Goal: Information Seeking & Learning: Find specific fact

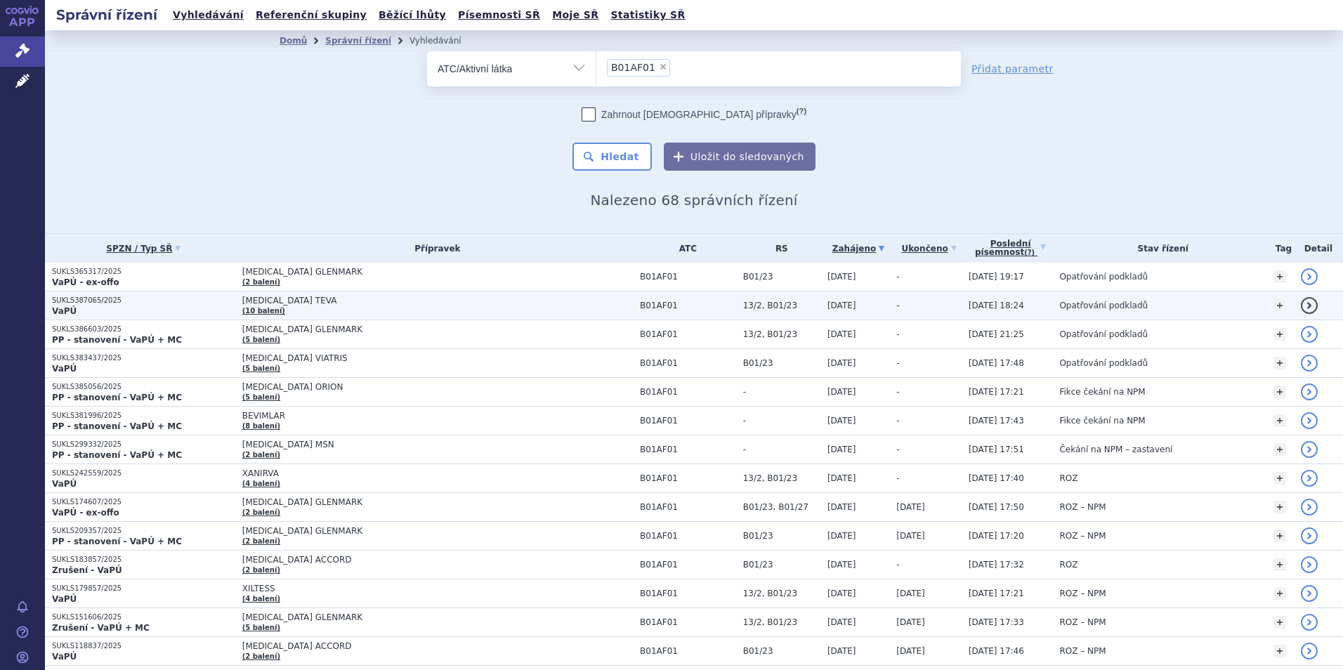
click at [301, 301] on span "[MEDICAL_DATA] TEVA" at bounding box center [417, 301] width 351 height 10
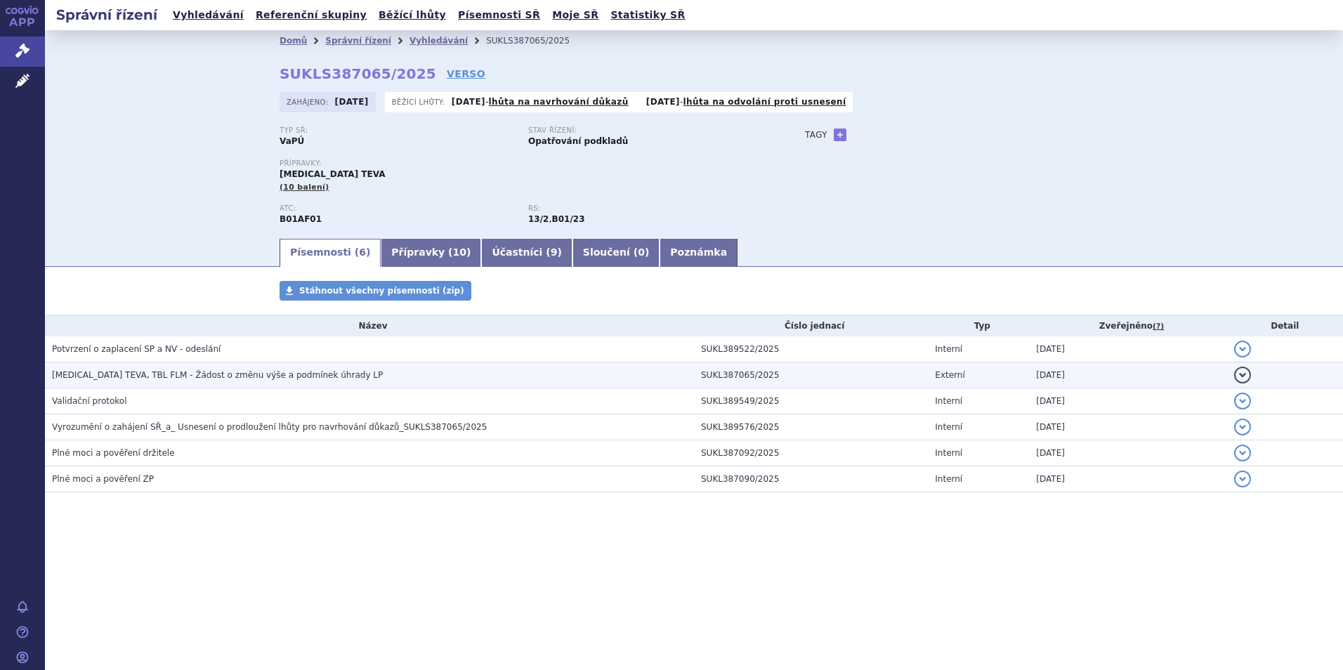
click at [206, 374] on span "RIVAROXABAN TEVA, TBL FLM - Žádost o změnu výše a podmínek úhrady LP" at bounding box center [217, 375] width 331 height 10
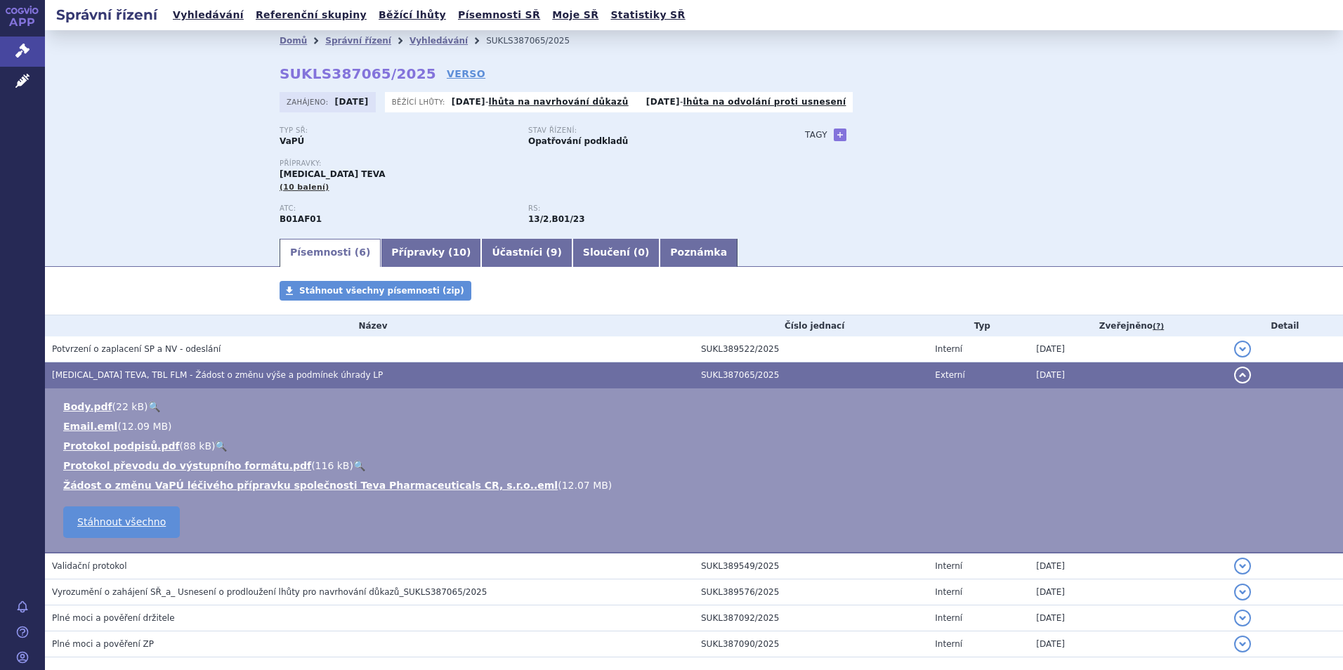
click at [206, 370] on span "RIVAROXABAN TEVA, TBL FLM - Žádost o změnu výše a podmínek úhrady LP" at bounding box center [217, 375] width 331 height 10
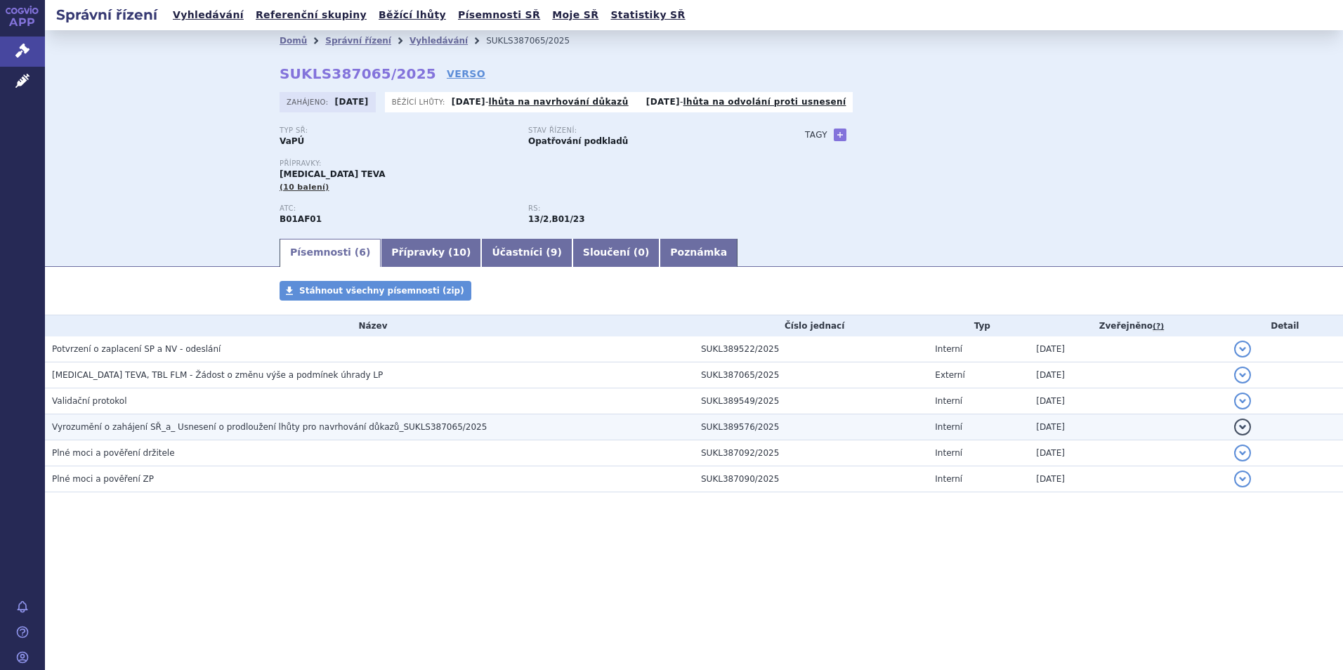
click at [181, 422] on span "Vyrozumění o zahájení SŘ_a_ Usnesení o prodloužení lhůty pro navrhování důkazů_…" at bounding box center [269, 427] width 435 height 10
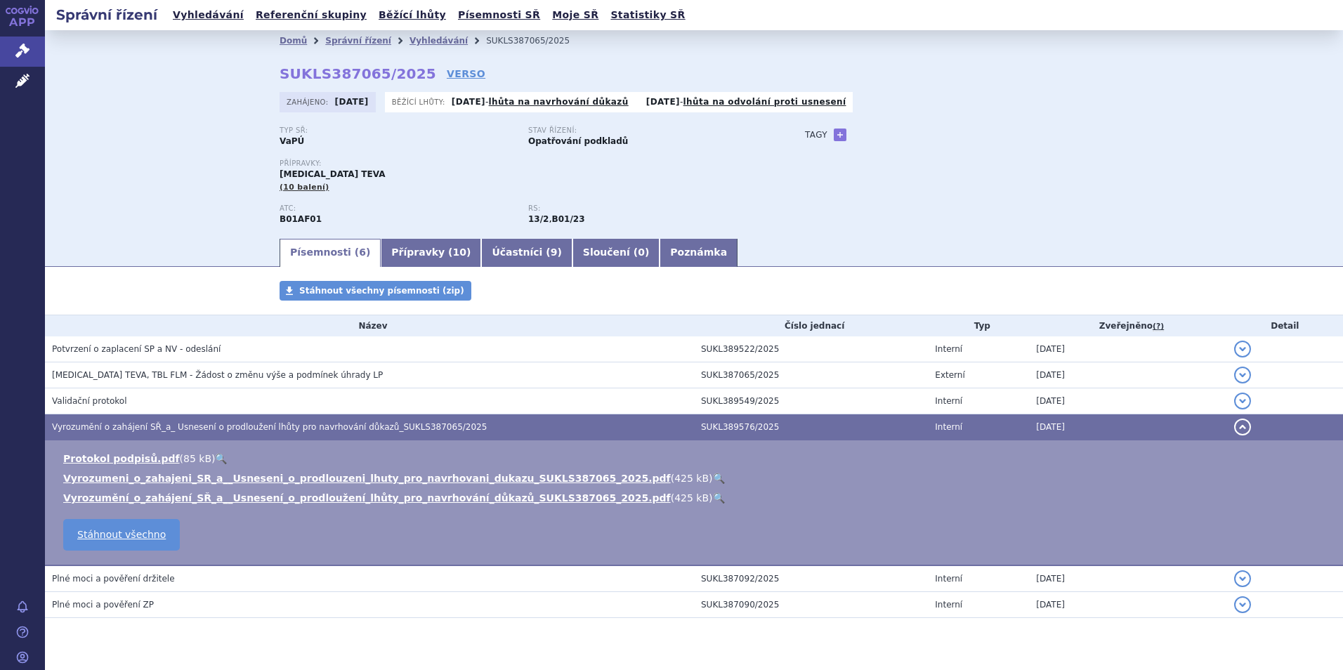
click at [179, 424] on span "Vyrozumění o zahájení SŘ_a_ Usnesení o prodloužení lhůty pro navrhování důkazů_…" at bounding box center [269, 427] width 435 height 10
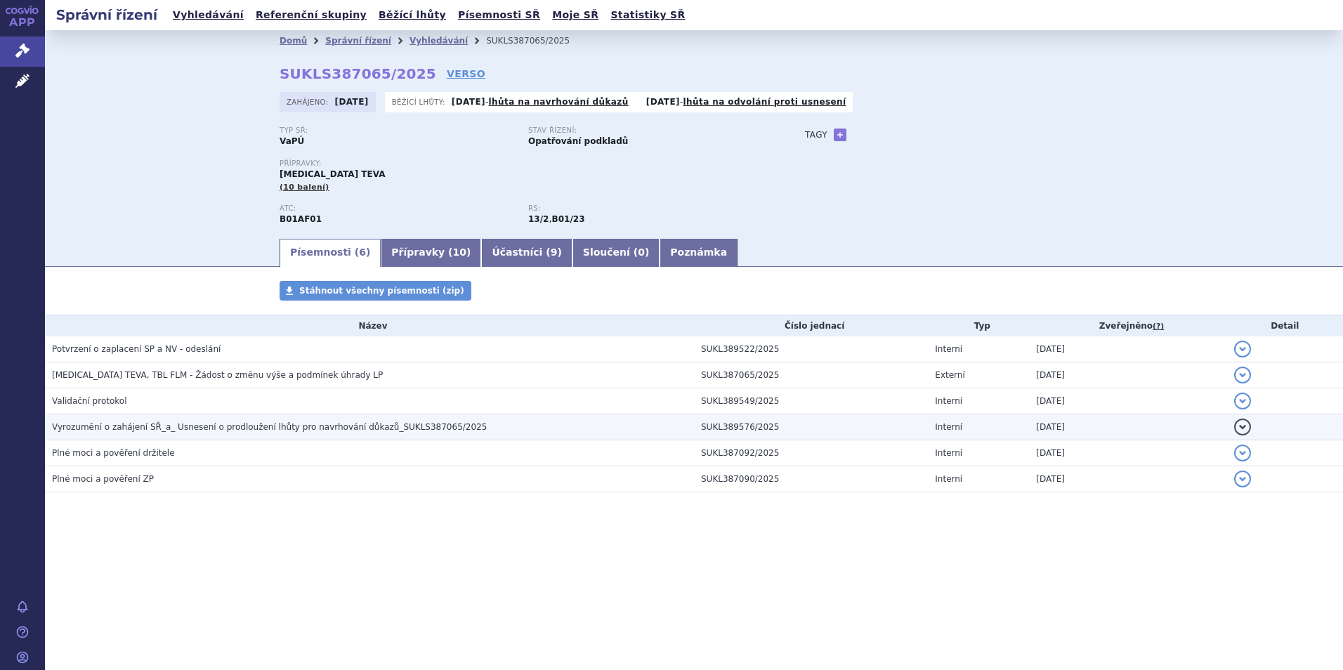
click at [145, 426] on span "Vyrozumění o zahájení SŘ_a_ Usnesení o prodloužení lhůty pro navrhování důkazů_…" at bounding box center [269, 427] width 435 height 10
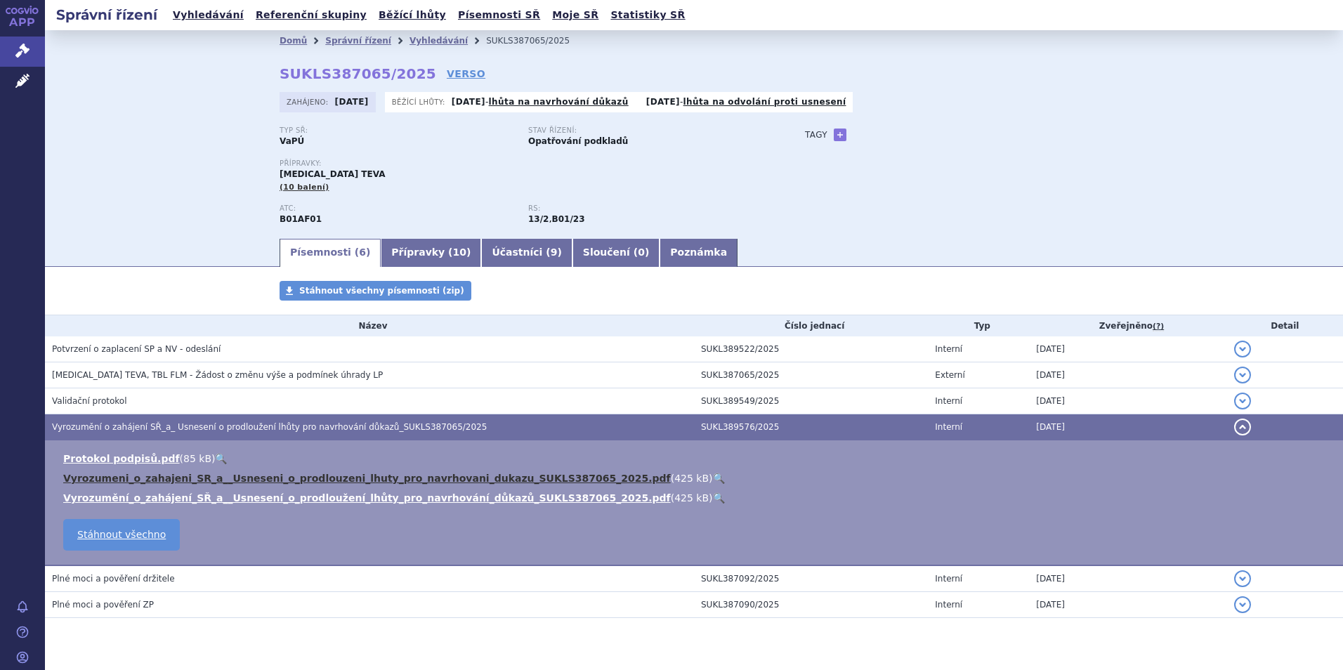
click at [202, 478] on link "Vyrozumeni_o_zahajeni_SR_a__Usneseni_o_prodlouzeni_lhuty_pro_navrhovani_dukazu_…" at bounding box center [367, 478] width 608 height 11
